Goal: Navigation & Orientation: Find specific page/section

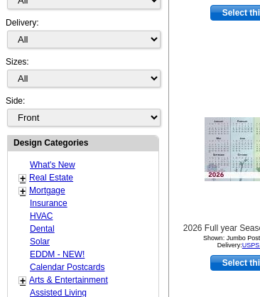
click at [59, 292] on link "Assisted Living" at bounding box center [58, 293] width 57 height 10
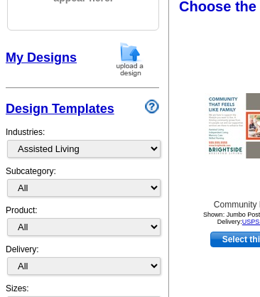
scroll to position [154, 0]
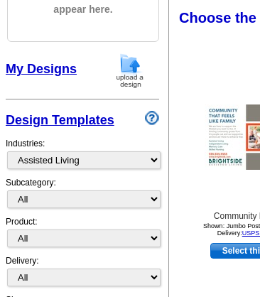
select select "1321"
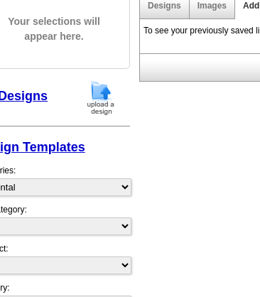
scroll to position [661, 0]
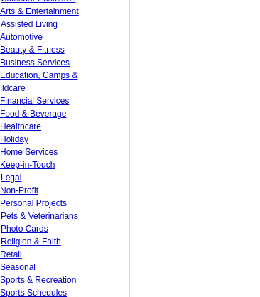
click at [18, 267] on link "Seasonal" at bounding box center [18, 267] width 36 height 10
